Goal: Book appointment/travel/reservation

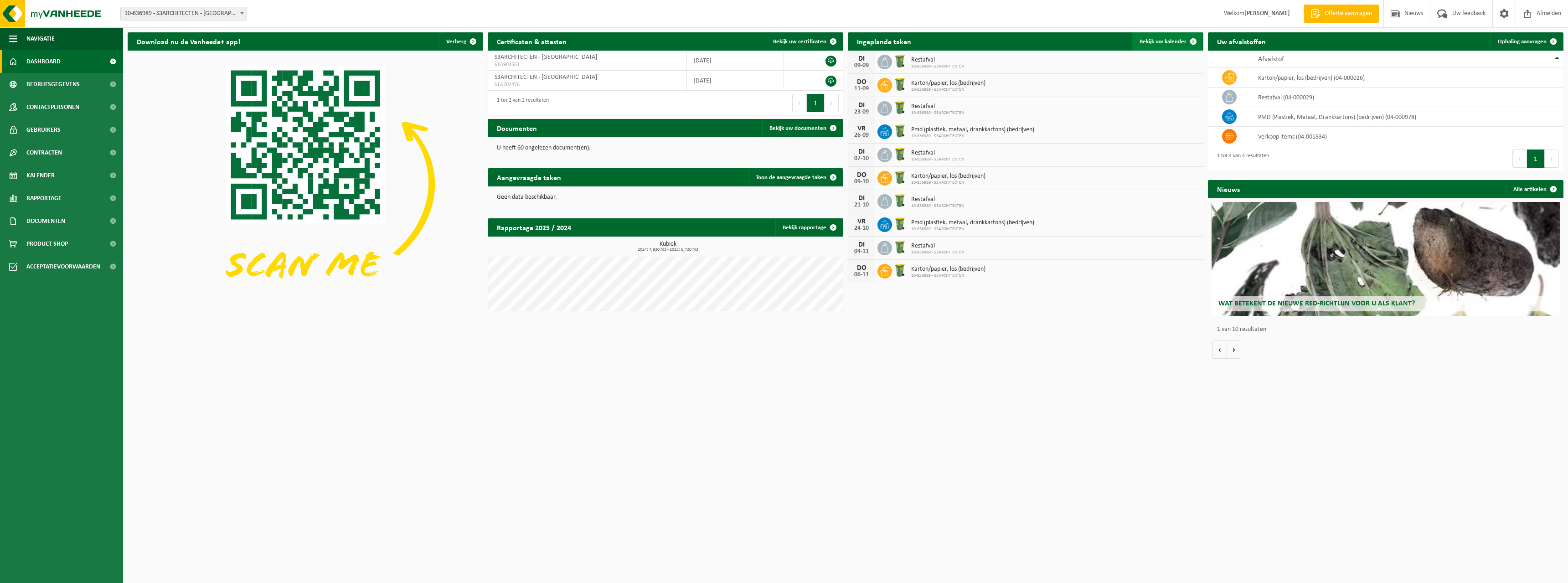
click at [1163, 40] on span "Bekijk uw kalender" at bounding box center [1163, 42] width 47 height 6
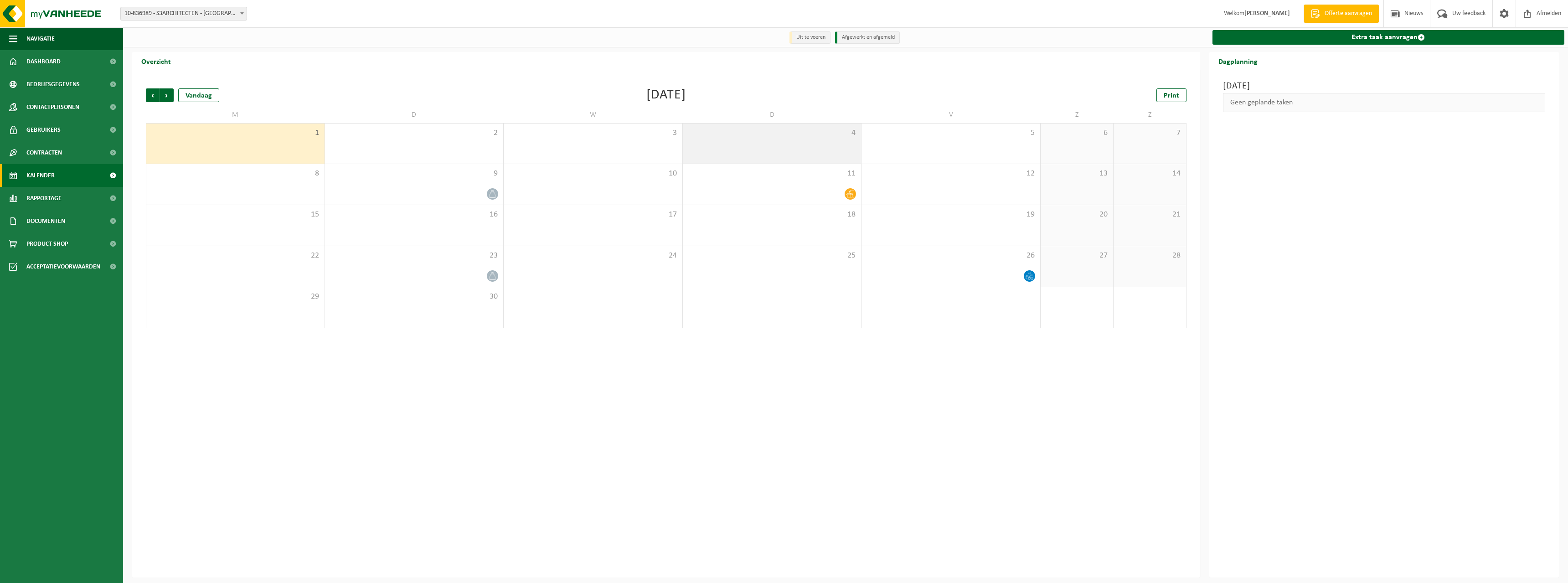
click at [821, 156] on div "4" at bounding box center [772, 144] width 179 height 40
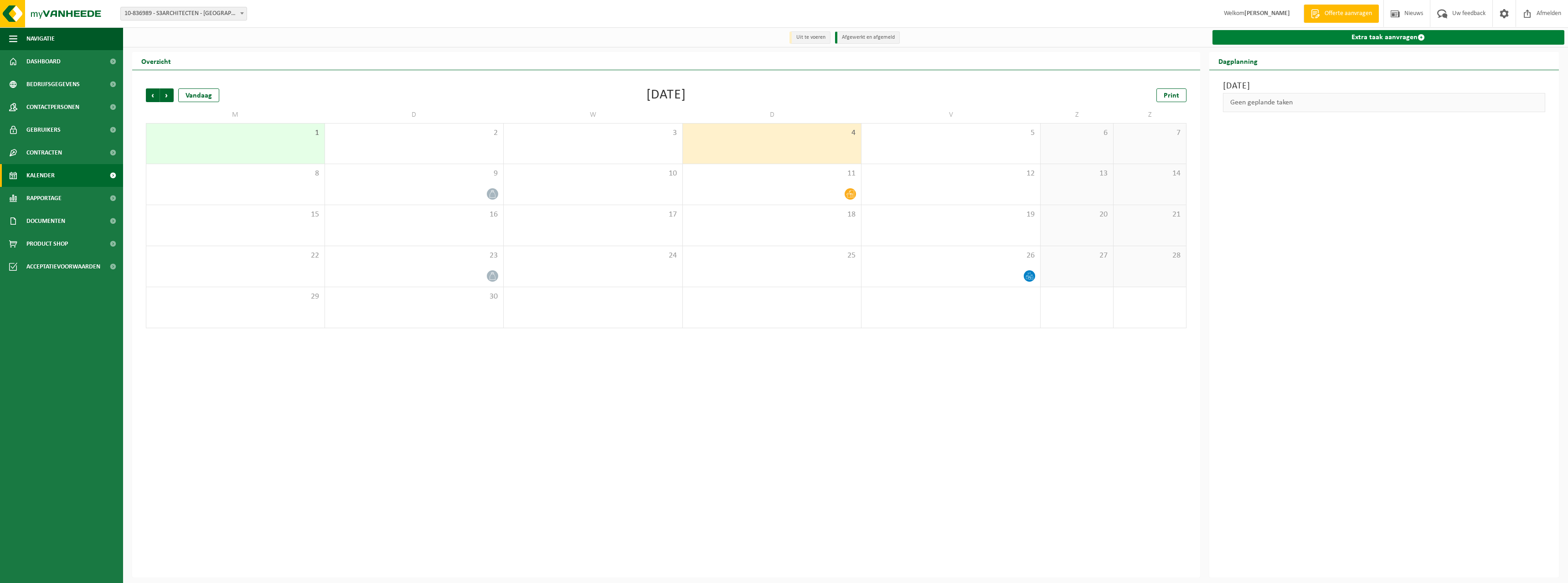
click at [1380, 43] on link "Extra taak aanvragen" at bounding box center [1388, 37] width 352 height 14
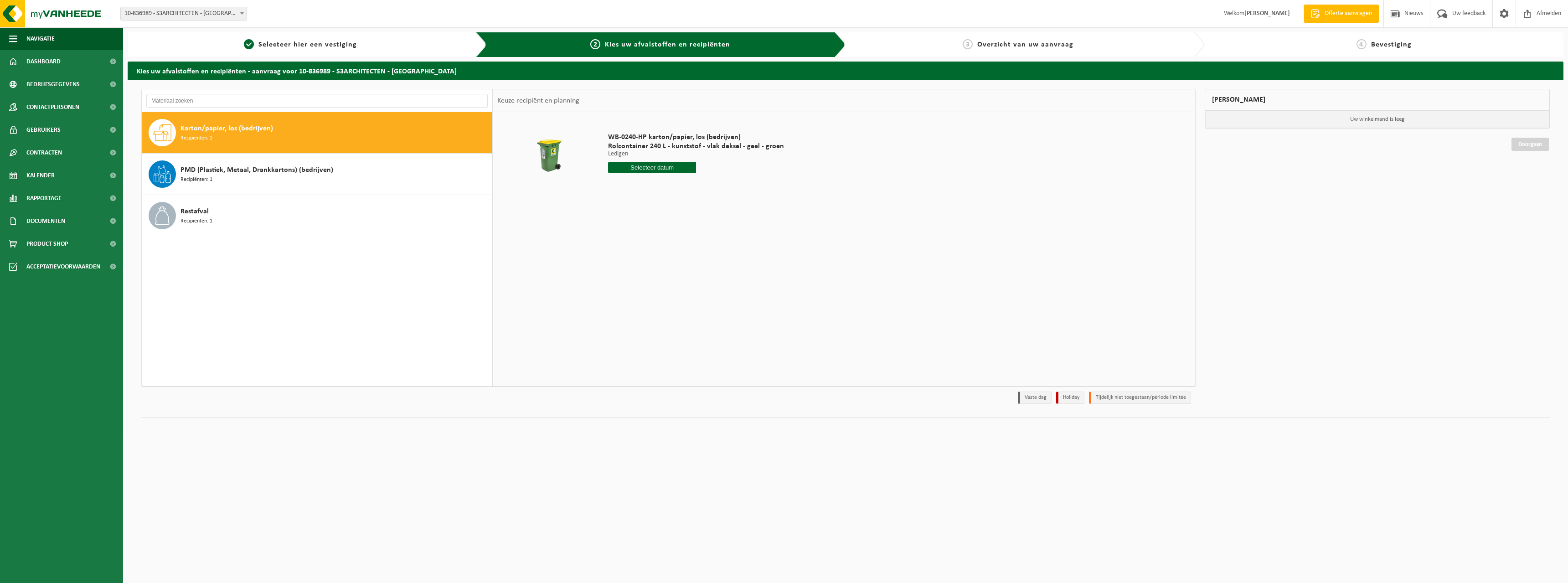
click at [648, 162] on input "text" at bounding box center [652, 167] width 88 height 12
click at [665, 220] on div "4" at bounding box center [665, 219] width 16 height 14
type input "Van 2025-09-04"
click at [629, 204] on button "In winkelmand" at bounding box center [634, 202] width 50 height 14
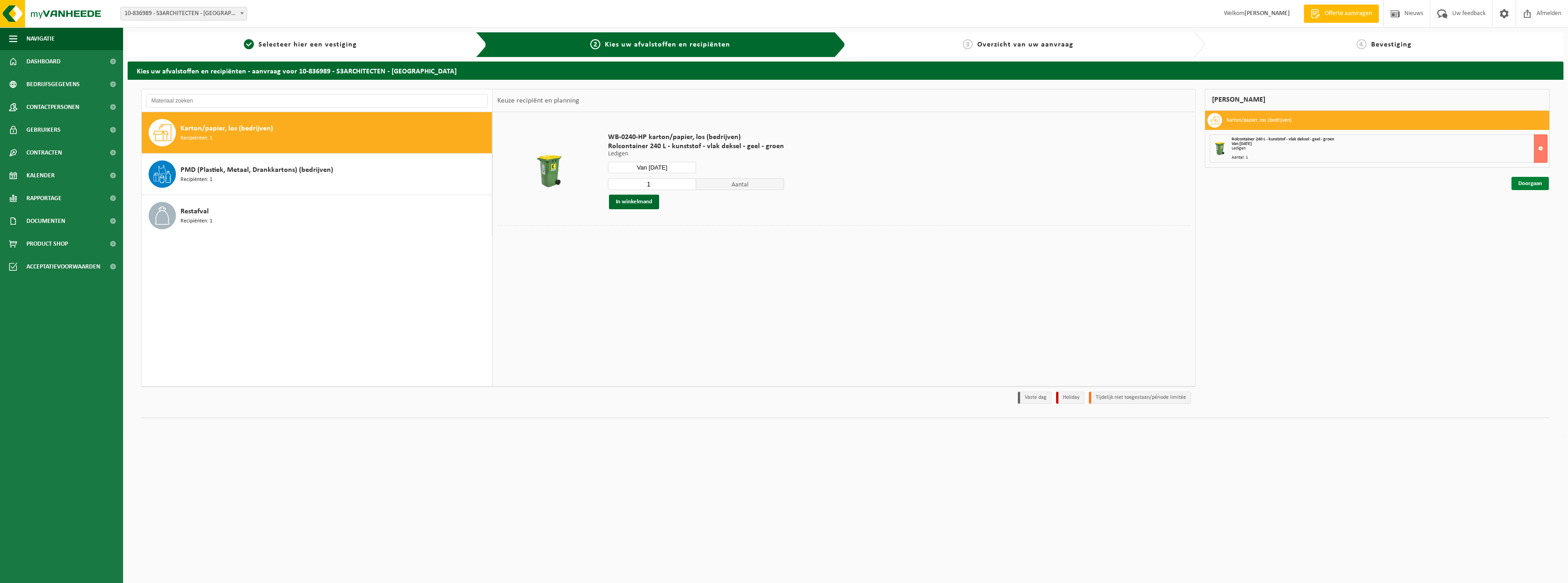
click at [1528, 186] on link "Doorgaan" at bounding box center [1530, 183] width 37 height 13
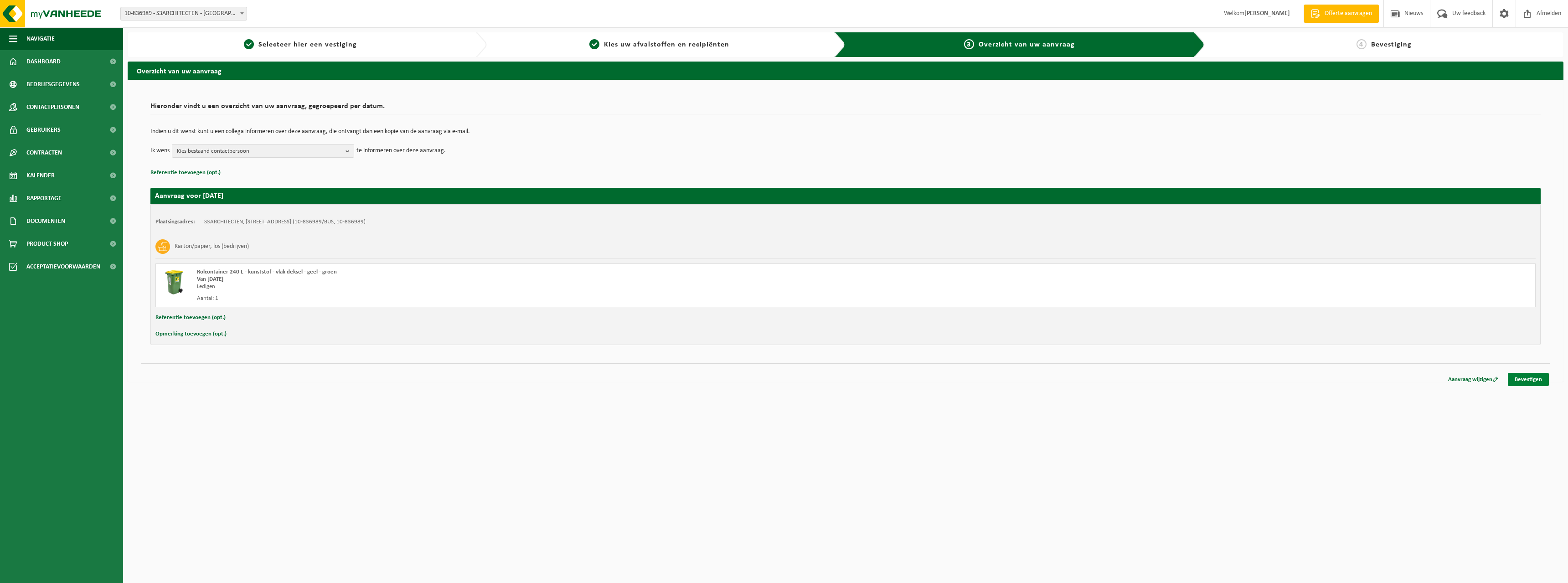
click at [1536, 382] on link "Bevestigen" at bounding box center [1528, 380] width 41 height 13
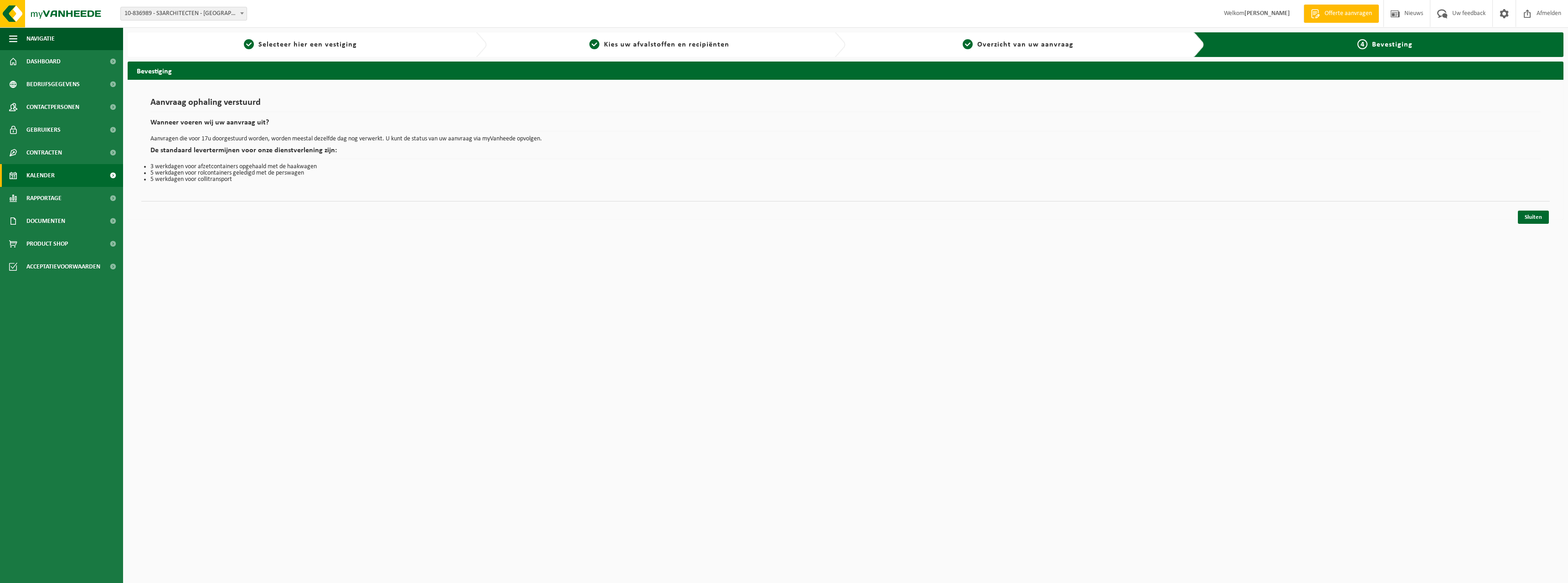
click at [46, 171] on span "Kalender" at bounding box center [40, 175] width 28 height 23
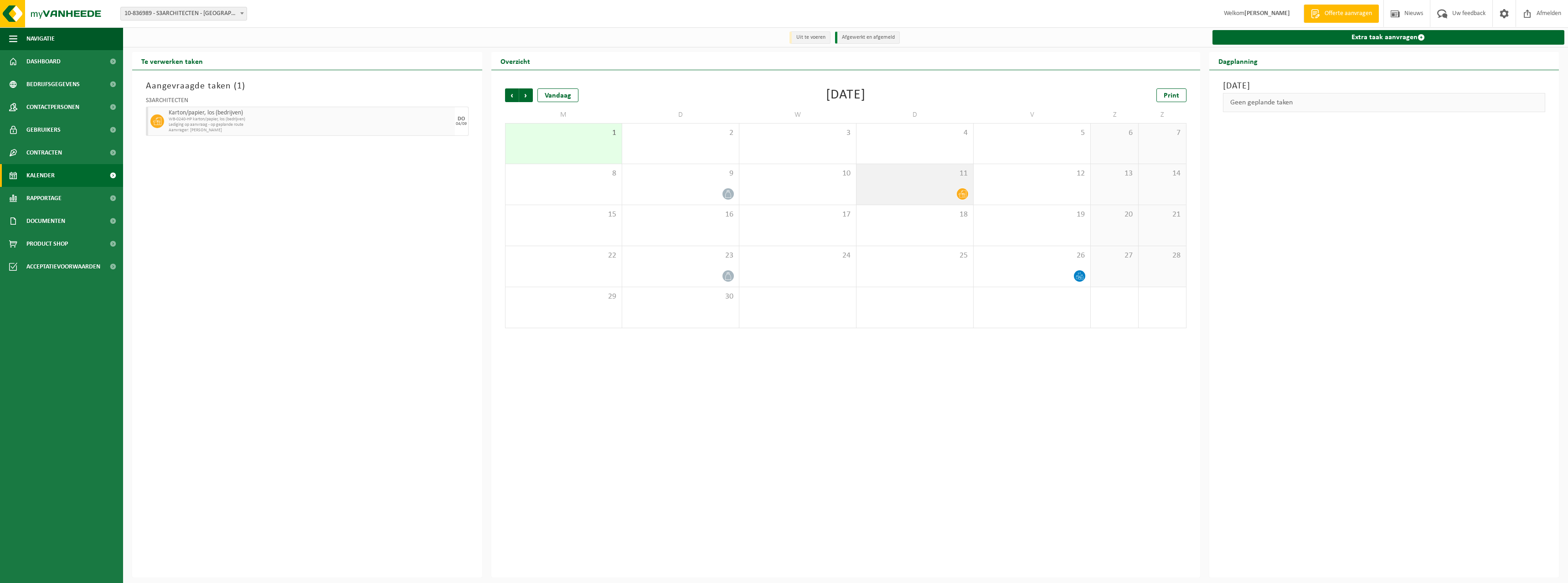
click at [959, 195] on icon at bounding box center [962, 194] width 8 height 7
click at [1545, 123] on button "button" at bounding box center [1538, 121] width 14 height 29
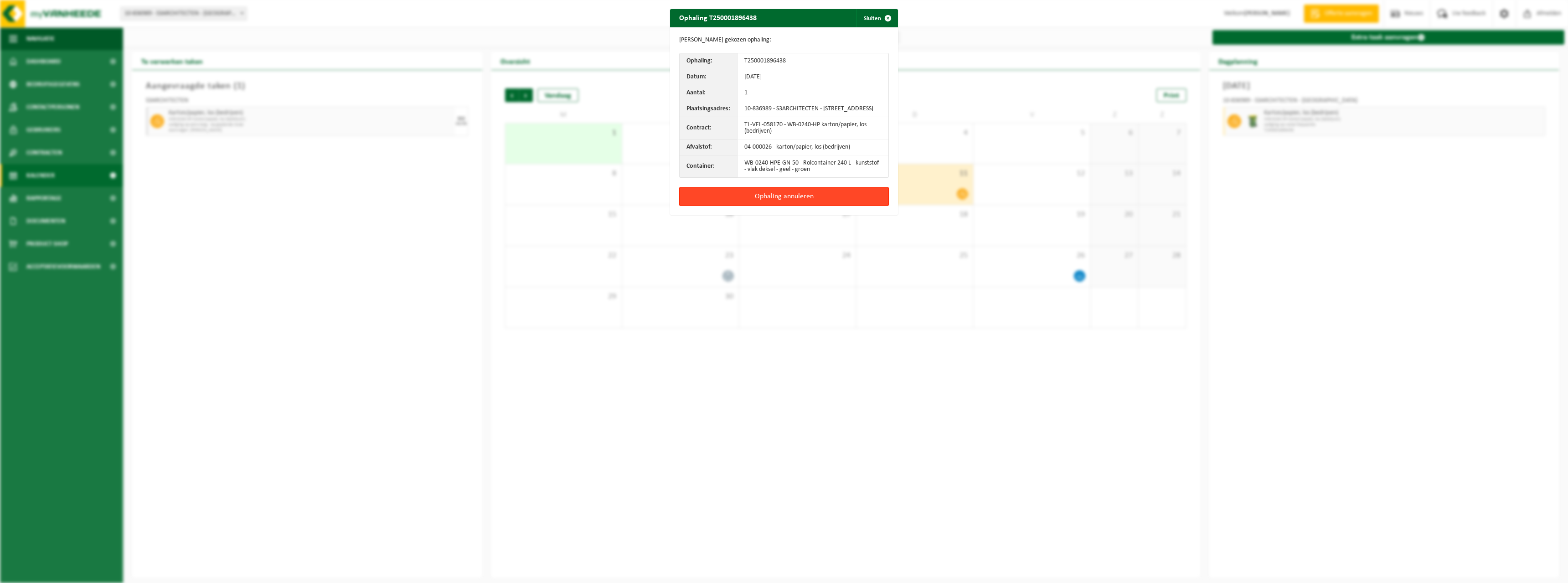
click at [826, 200] on button "Ophaling annuleren" at bounding box center [784, 196] width 210 height 19
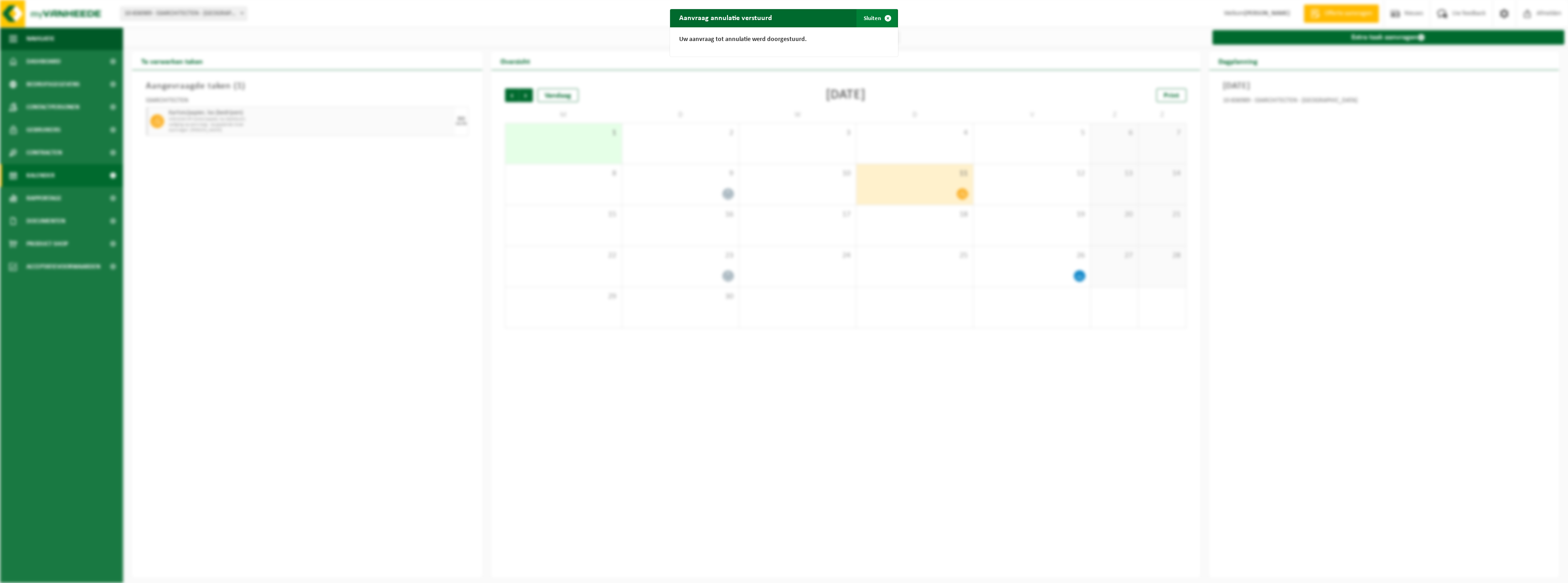
click at [870, 14] on button "Sluiten" at bounding box center [877, 18] width 40 height 18
